Goal: Task Accomplishment & Management: Manage account settings

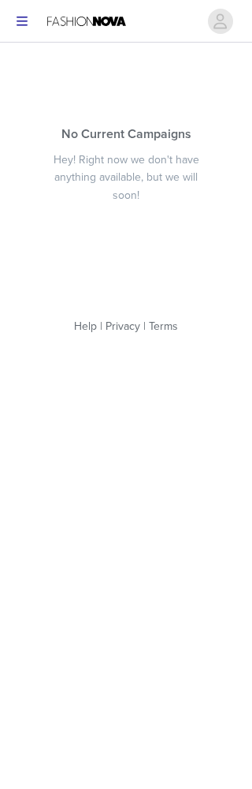
click at [36, 29] on button "button" at bounding box center [22, 21] width 32 height 25
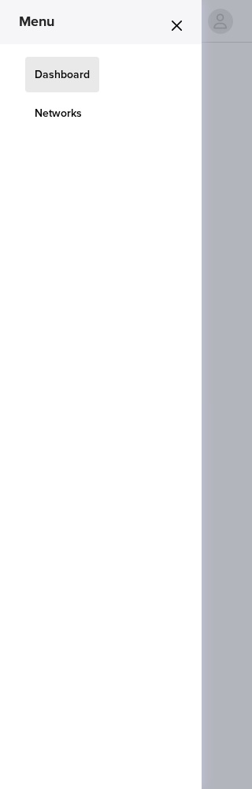
click at [54, 112] on link "Networks" at bounding box center [58, 113] width 66 height 36
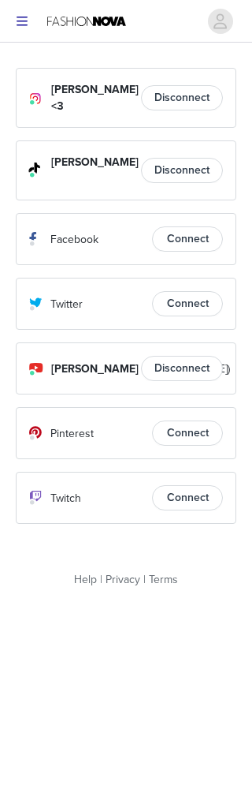
click at [23, 17] on icon "button" at bounding box center [22, 21] width 11 height 9
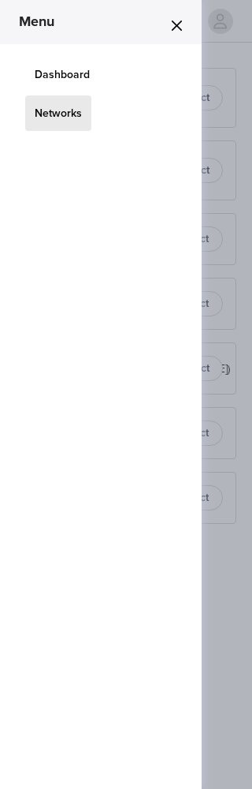
click at [40, 61] on link "Dashboard" at bounding box center [62, 75] width 74 height 36
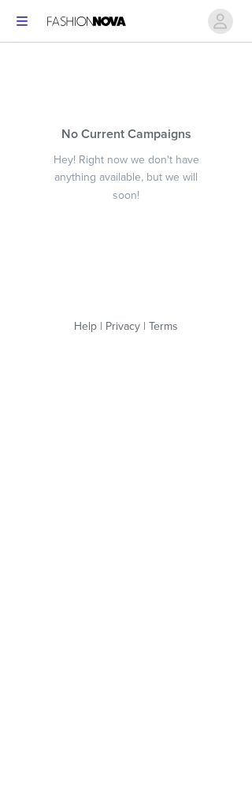
click at [226, 21] on icon "avatar" at bounding box center [220, 21] width 15 height 25
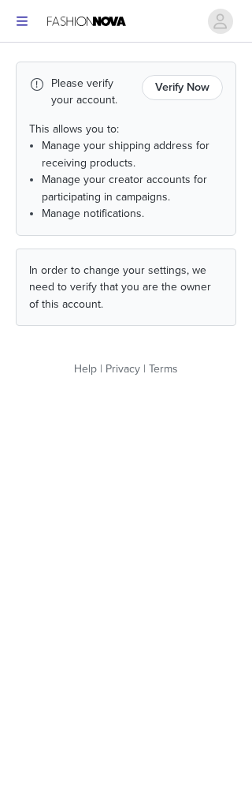
click at [173, 82] on button "Verify Now" at bounding box center [182, 87] width 81 height 25
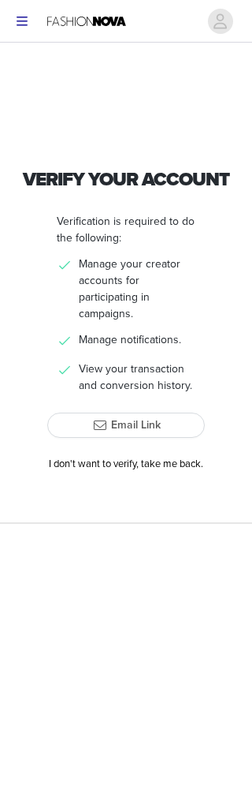
click at [98, 428] on button "Email Link" at bounding box center [126, 425] width 158 height 25
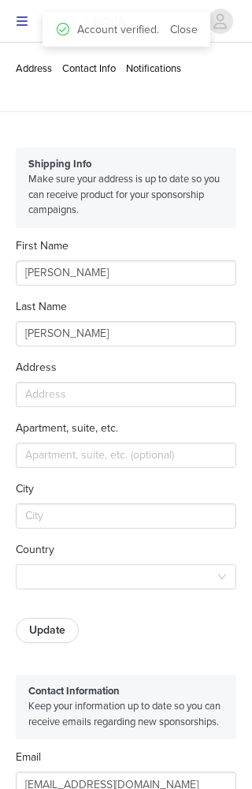
type input "+1 ([GEOGRAPHIC_DATA])"
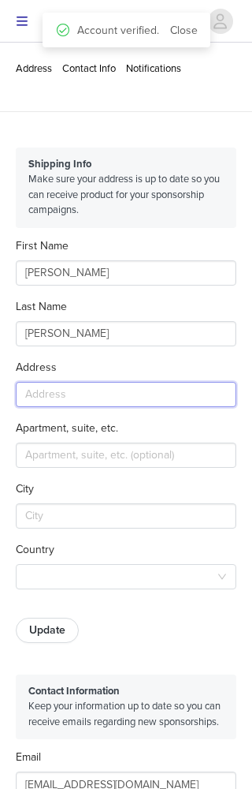
click at [75, 396] on input "text" at bounding box center [126, 394] width 221 height 25
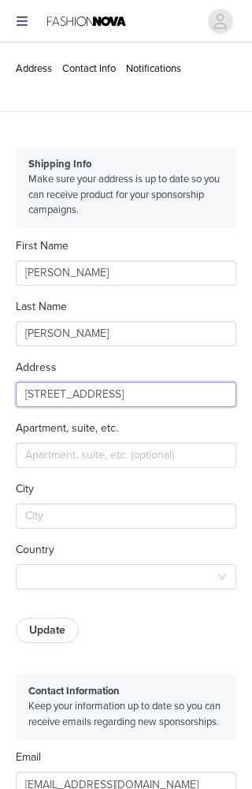
type input "[STREET_ADDRESS]"
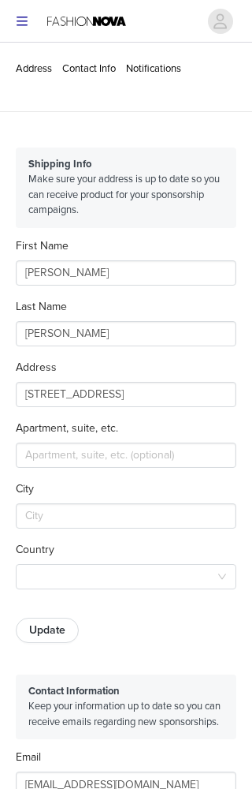
click at [33, 474] on div "Address [STREET_ADDRESS]. [GEOGRAPHIC_DATA]" at bounding box center [126, 480] width 221 height 243
click at [45, 523] on input "text" at bounding box center [126, 515] width 221 height 25
click at [59, 583] on div at bounding box center [121, 577] width 192 height 24
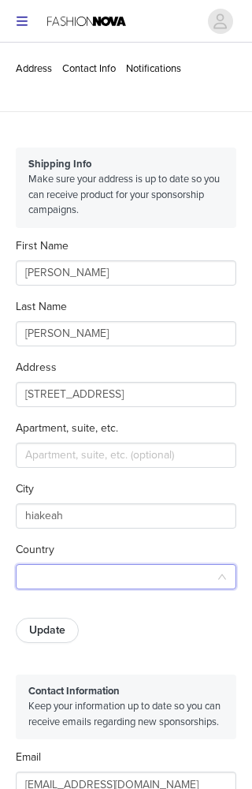
scroll to position [84, 0]
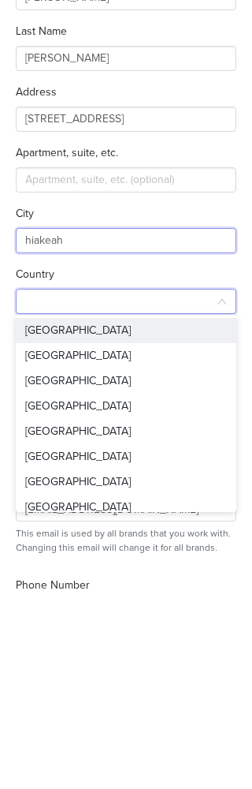
click at [37, 419] on input "hiakeah" at bounding box center [126, 431] width 221 height 25
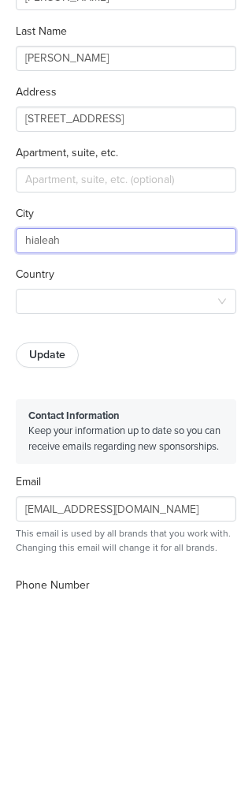
type input "hialeah"
click at [55, 481] on div at bounding box center [121, 493] width 192 height 24
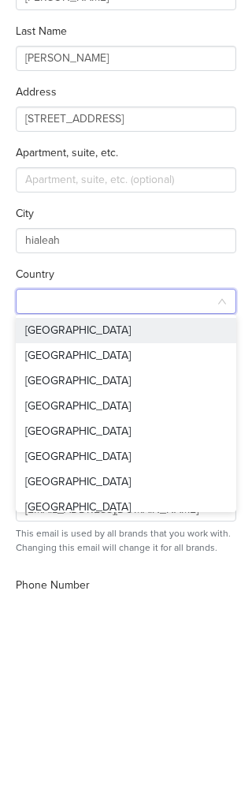
click at [39, 509] on li "[GEOGRAPHIC_DATA]" at bounding box center [126, 521] width 221 height 25
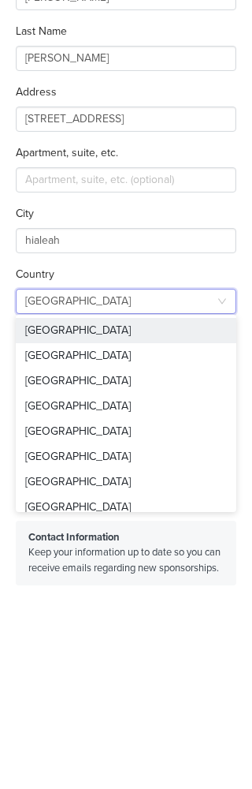
scroll to position [275, 0]
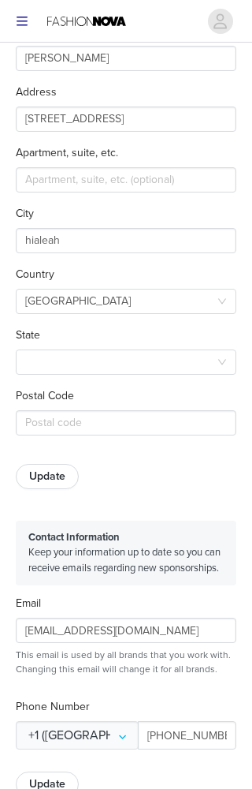
click at [30, 370] on div at bounding box center [121, 362] width 192 height 24
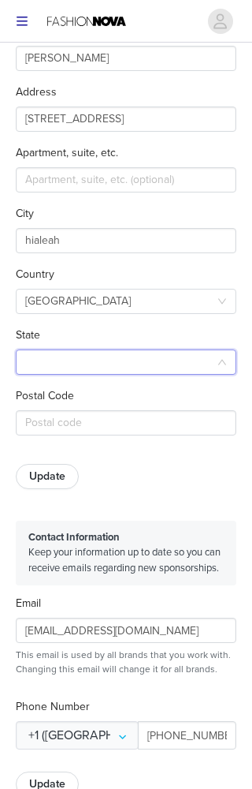
scroll to position [275, 0]
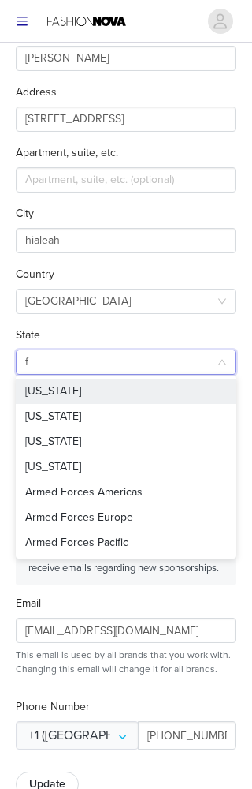
type input "fl"
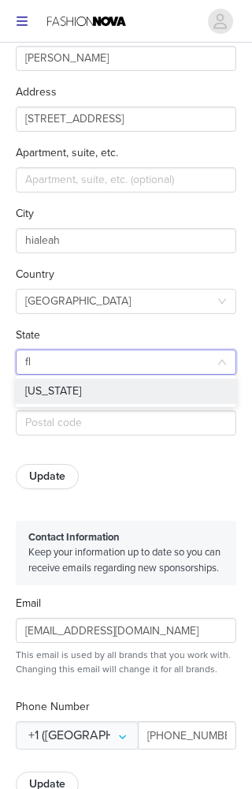
click at [39, 395] on li "[US_STATE]" at bounding box center [126, 392] width 221 height 25
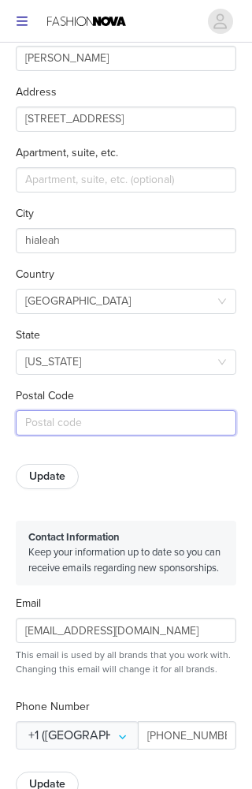
click at [50, 424] on input "text" at bounding box center [126, 422] width 221 height 25
type input "33012"
click at [46, 474] on button "Update" at bounding box center [47, 477] width 63 height 25
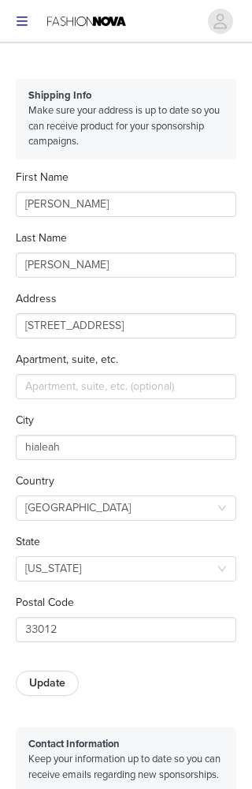
scroll to position [0, 0]
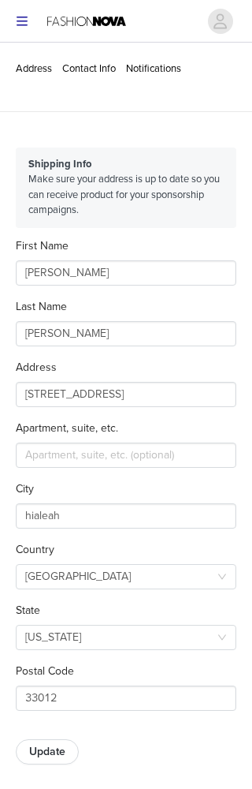
click at [10, 13] on button "button" at bounding box center [22, 21] width 32 height 25
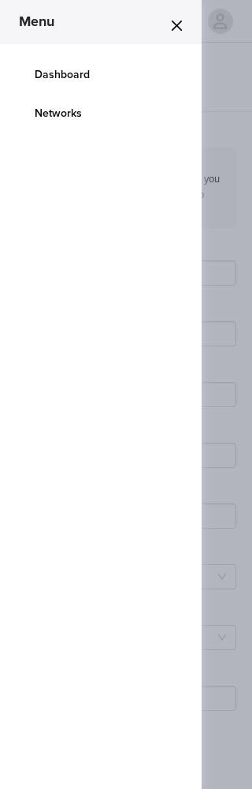
click at [181, 13] on button "Close" at bounding box center [176, 25] width 25 height 25
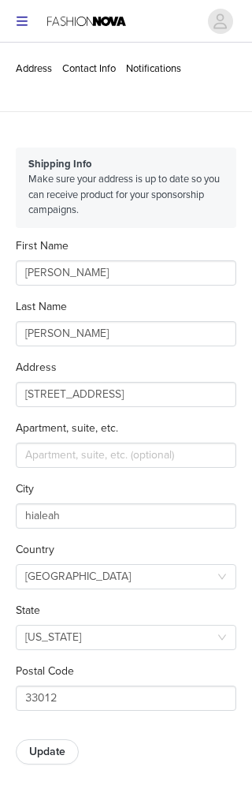
click at [157, 65] on link "Notifications" at bounding box center [153, 68] width 55 height 13
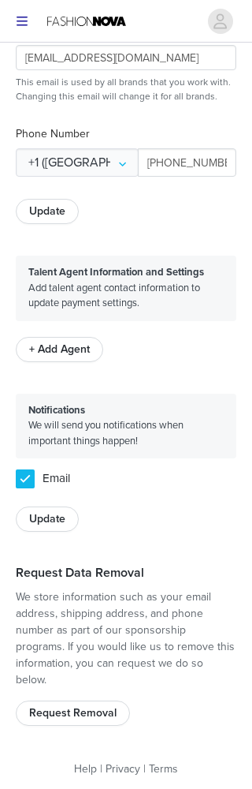
scroll to position [848, 0]
click at [47, 526] on button "Update" at bounding box center [47, 519] width 63 height 25
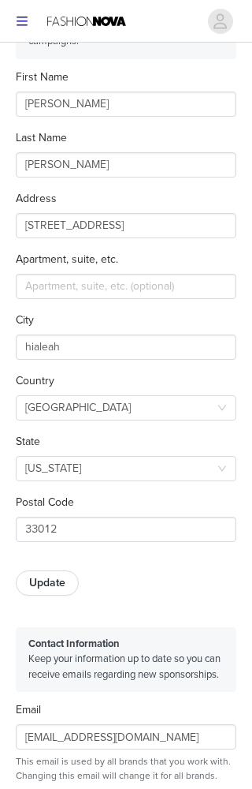
scroll to position [0, 0]
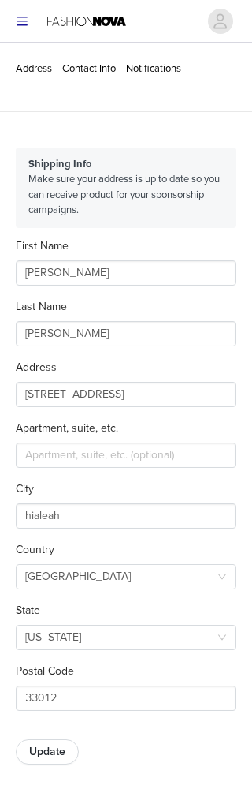
click at [226, 22] on icon "avatar" at bounding box center [220, 21] width 15 height 25
click at [213, 19] on icon "avatar" at bounding box center [220, 21] width 15 height 25
click at [33, 31] on button "button" at bounding box center [22, 21] width 32 height 25
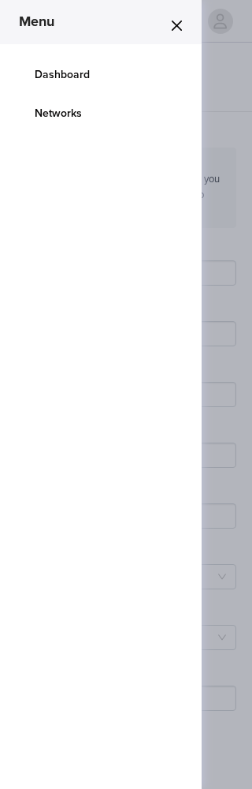
click at [63, 70] on link "Dashboard" at bounding box center [62, 75] width 74 height 36
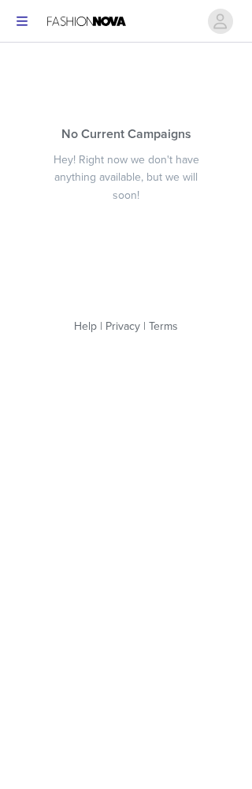
click at [33, 28] on button "button" at bounding box center [22, 21] width 32 height 25
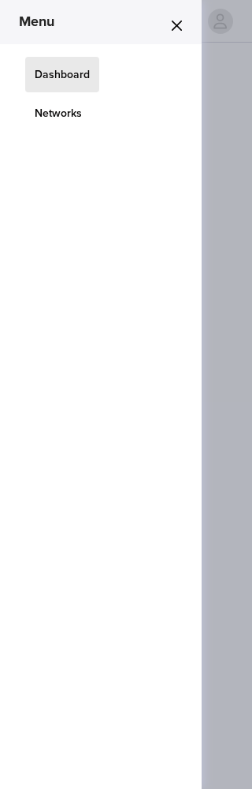
click at [45, 110] on link "Networks" at bounding box center [58, 113] width 66 height 36
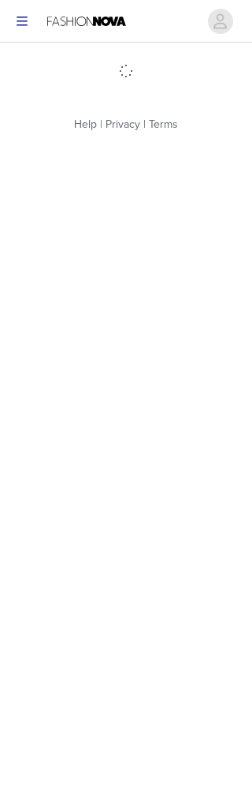
click at [23, 25] on icon "button" at bounding box center [22, 21] width 11 height 9
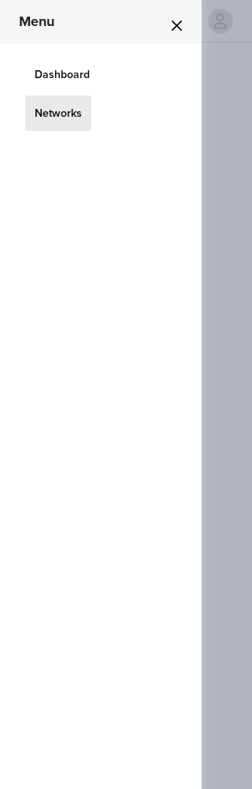
click at [49, 75] on link "Dashboard" at bounding box center [62, 75] width 74 height 36
